Goal: Find specific page/section

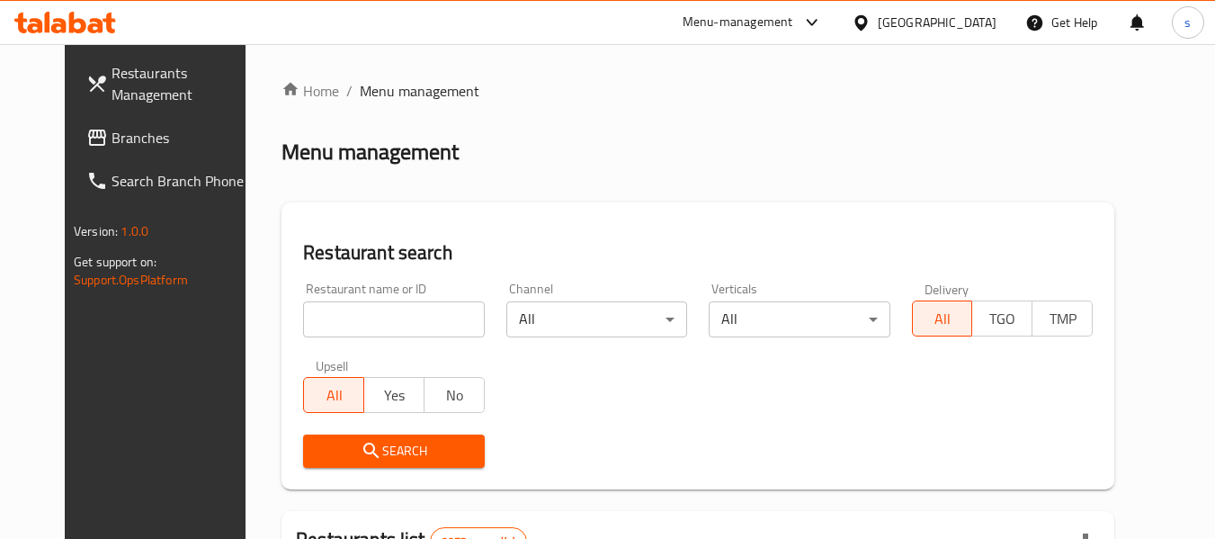
click at [793, 27] on div "Menu-management" at bounding box center [737, 23] width 111 height 22
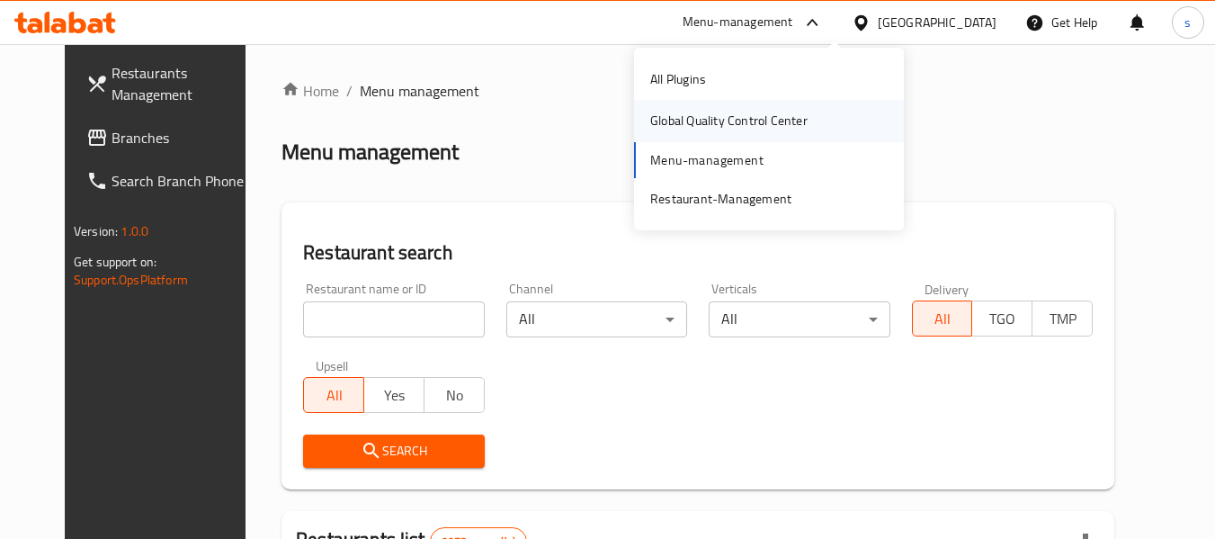
click at [689, 114] on div "Global Quality Control Center" at bounding box center [728, 121] width 157 height 20
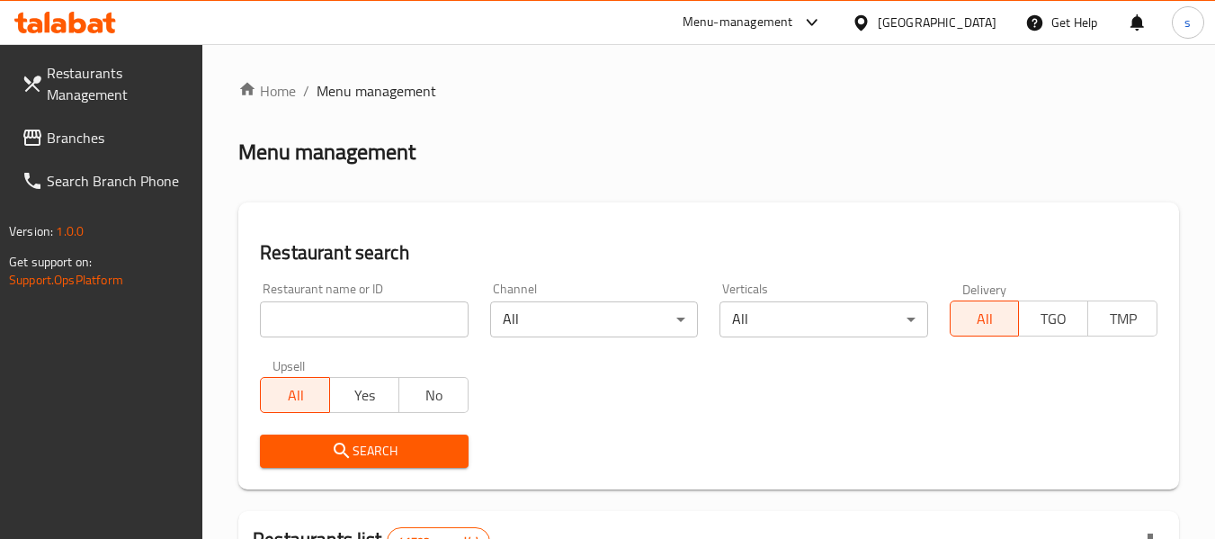
click at [788, 13] on div "Menu-management" at bounding box center [737, 23] width 111 height 22
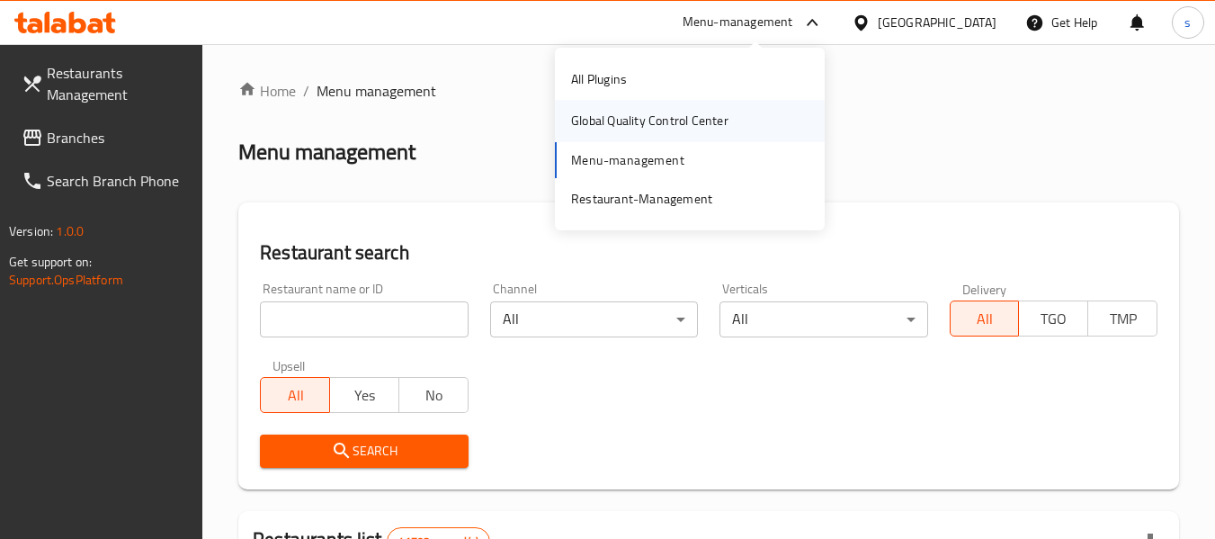
click at [676, 127] on div "Global Quality Control Center" at bounding box center [649, 121] width 157 height 20
